Goal: Check status: Check status

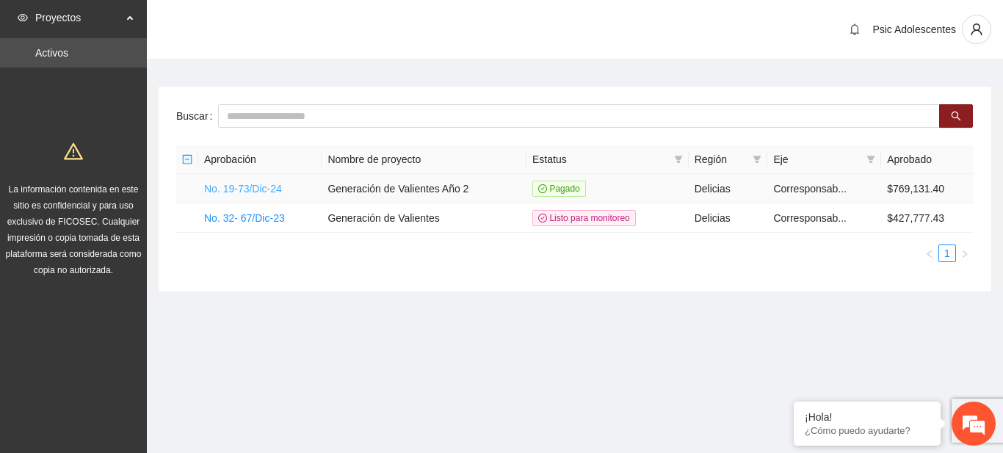
click at [222, 185] on link "No. 19-73/Dic-24" at bounding box center [243, 189] width 78 height 12
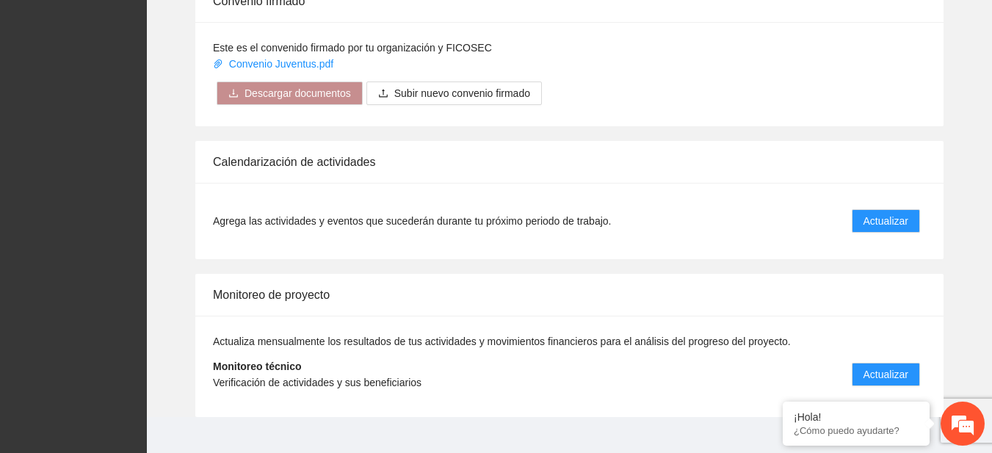
scroll to position [1218, 0]
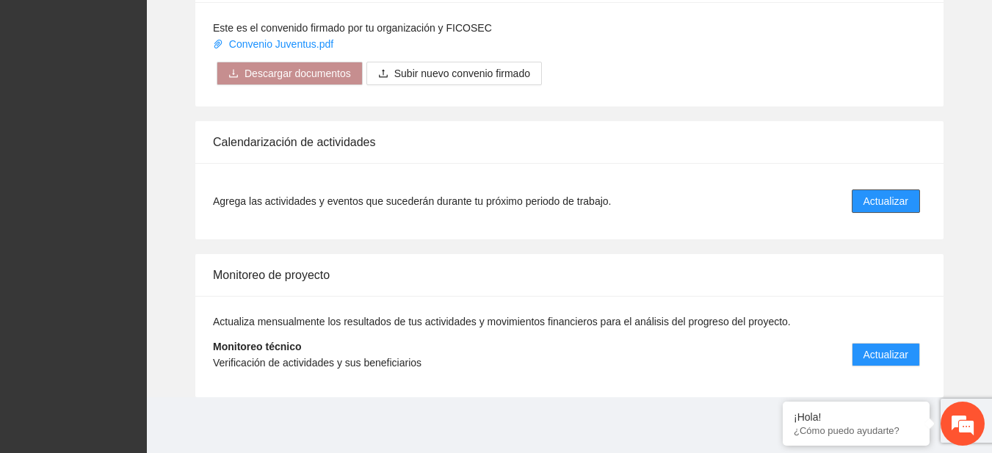
click at [868, 201] on span "Actualizar" at bounding box center [886, 201] width 45 height 16
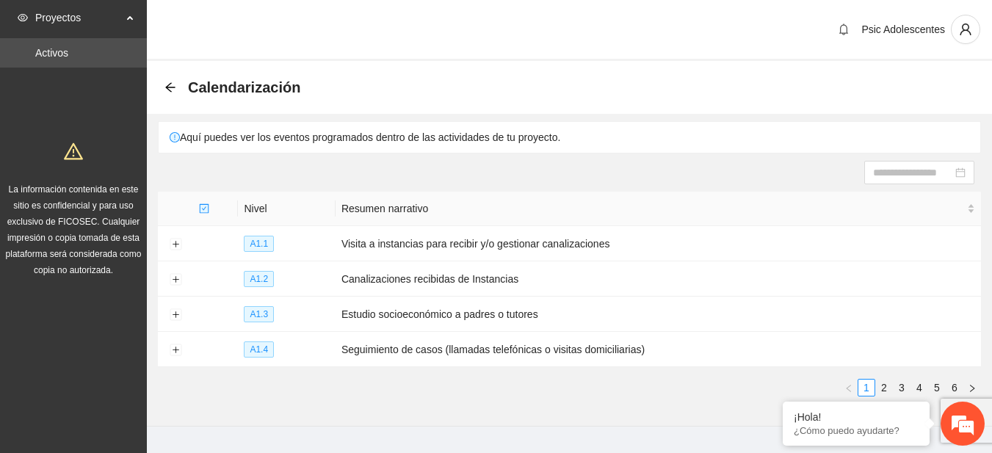
scroll to position [29, 0]
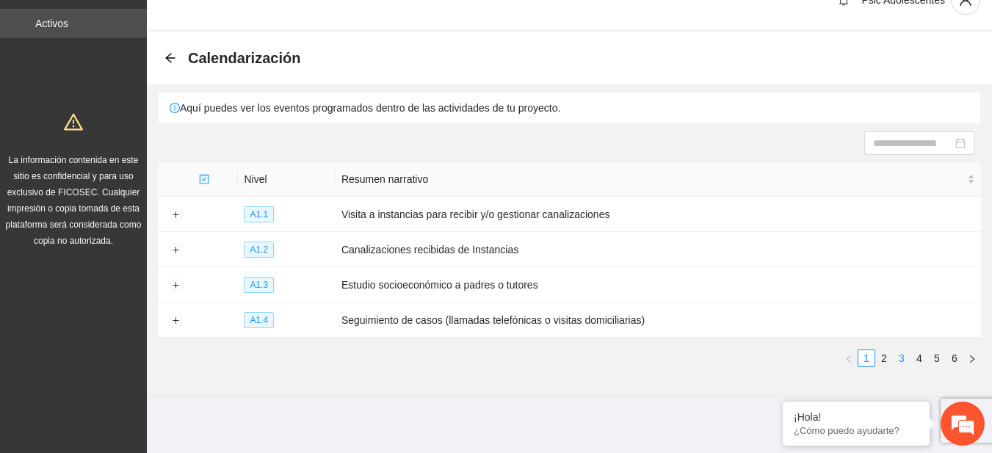
click at [904, 353] on link "3" at bounding box center [902, 358] width 16 height 16
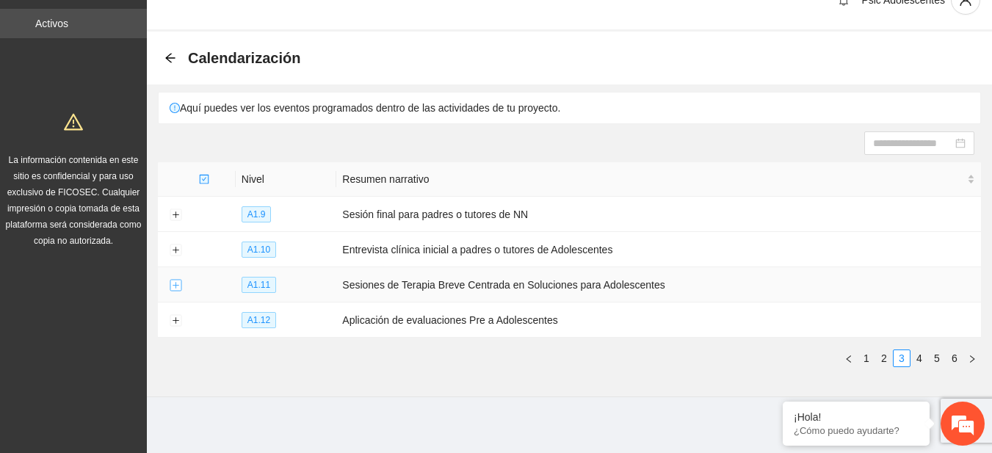
click at [176, 285] on button "Expand row" at bounding box center [176, 286] width 12 height 12
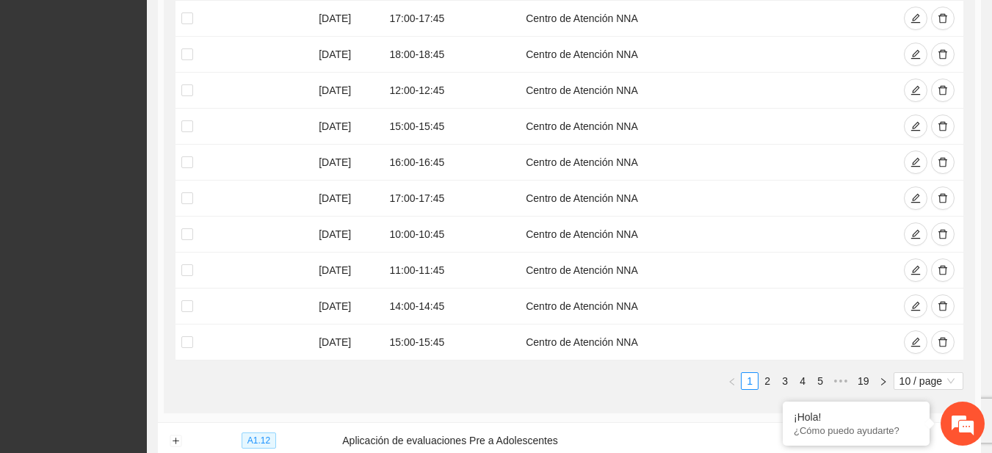
scroll to position [427, 0]
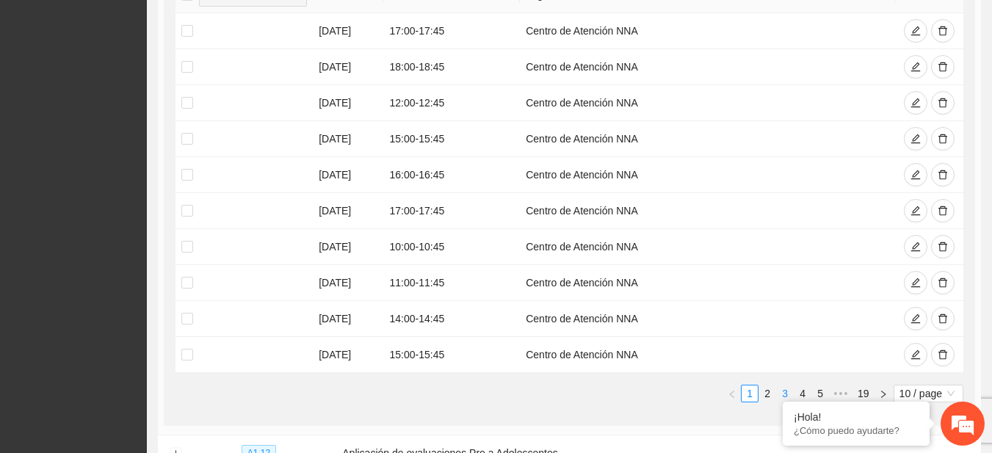
click at [786, 389] on link "3" at bounding box center [785, 394] width 16 height 16
click at [951, 244] on button "button" at bounding box center [943, 247] width 24 height 24
